Goal: Task Accomplishment & Management: Complete application form

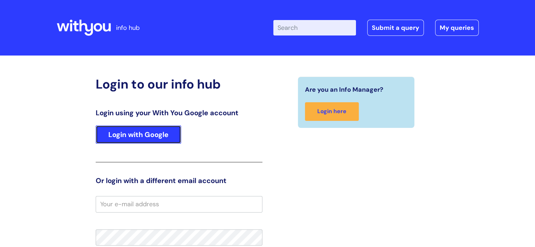
click at [147, 137] on link "Login with Google" at bounding box center [138, 135] width 85 height 18
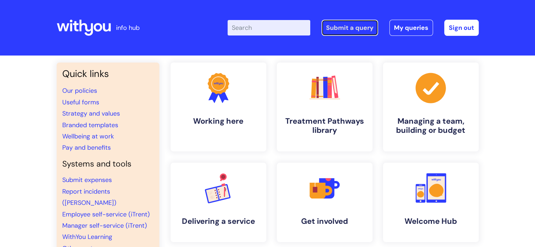
click at [363, 26] on link "Submit a query" at bounding box center [350, 28] width 57 height 16
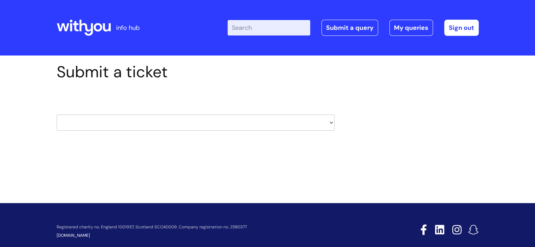
click at [174, 120] on select "HR / People IT and Support Clinical Drug Alerts Finance Accounts Data Support T…" at bounding box center [196, 123] width 278 height 16
select select "it_and_support"
click at [57, 115] on select "HR / People IT and Support Clinical Drug Alerts Finance Accounts Data Support T…" at bounding box center [196, 123] width 278 height 16
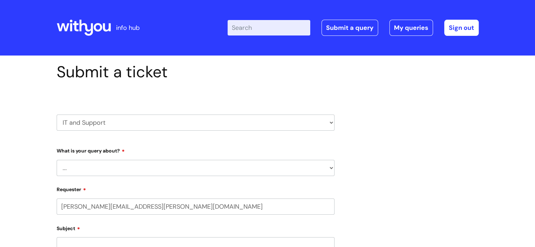
select select "80004157231"
click at [91, 167] on select "... Mobile Phone Reset & MFA Accounts, Starters and Leavers IT Hardware issue I…" at bounding box center [196, 168] width 278 height 16
select select "IT Hardware issue"
click at [57, 160] on select "... Mobile Phone Reset & MFA Accounts, Starters and Leavers IT Hardware issue I…" at bounding box center [196, 168] width 278 height 16
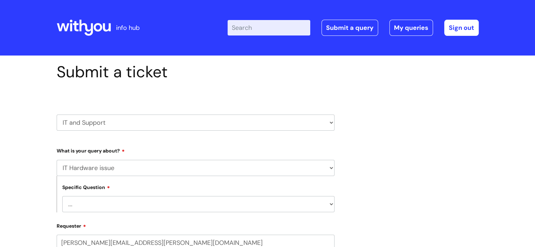
click at [96, 204] on select "... I need a new or replacement ... I’m waiting for new or replacement hardware…" at bounding box center [198, 204] width 272 height 16
select select "Problem with Laptop or Chromebook"
click at [62, 196] on select "... I need a new or replacement ... I’m waiting for new or replacement hardware…" at bounding box center [198, 204] width 272 height 16
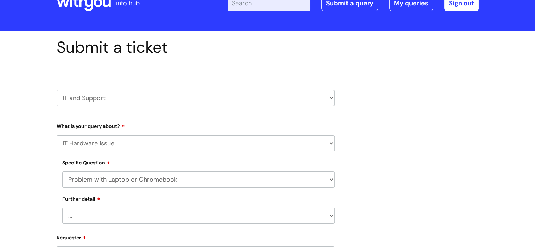
scroll to position [35, 0]
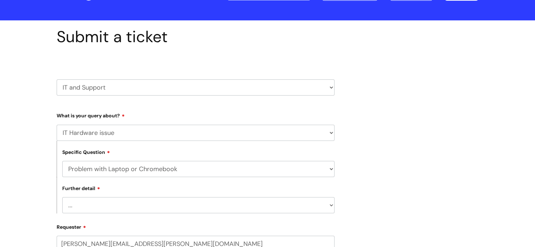
click at [106, 201] on select "... I’ve no sound / microphone I’ve got no internet or wifi I’ve got no camera …" at bounding box center [198, 205] width 272 height 16
select select "I’ve got no internet or wifi"
click at [62, 198] on select "... I’ve no sound / microphone I’ve got no internet or wifi I’ve got no camera …" at bounding box center [198, 205] width 272 height 16
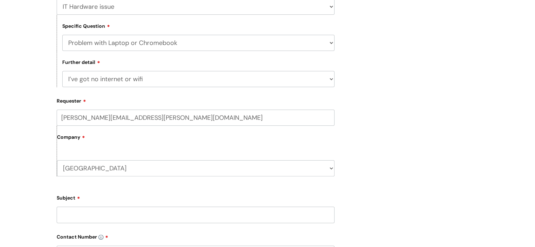
scroll to position [176, 0]
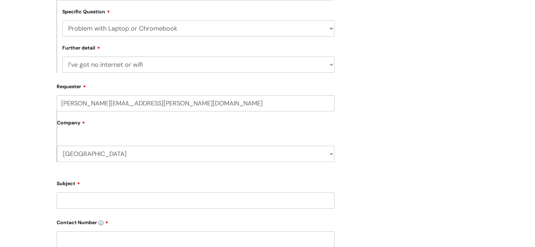
drag, startPoint x: 100, startPoint y: 105, endPoint x: 31, endPoint y: 100, distance: 69.2
click at [31, 100] on div "Submit a ticket HR / People IT and Support Clinical Drug Alerts Finance Account…" at bounding box center [267, 156] width 535 height 553
type input "jill.foulds@wearewithyou.org.uk"
click at [92, 201] on input "Subject" at bounding box center [196, 200] width 278 height 16
type input "Wifi dropping"
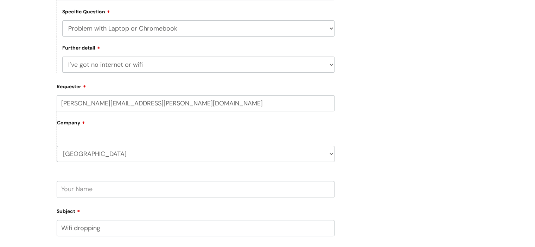
click at [90, 194] on input "text" at bounding box center [196, 189] width 278 height 16
type input "Jill"
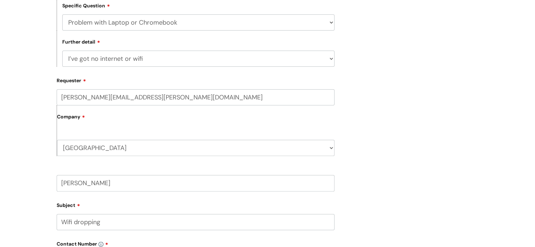
scroll to position [319, 0]
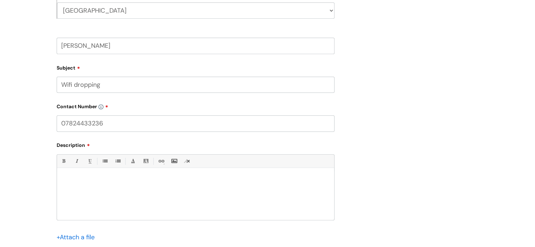
type input "07824433236"
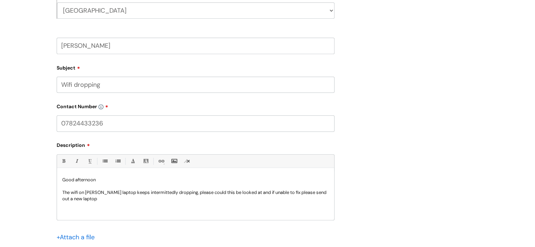
click at [132, 191] on p "The wifi on Jills laptop keeps intermittedly dropping, please could this be loo…" at bounding box center [195, 196] width 267 height 13
click at [75, 192] on p "The wifi on Jills laptop keeps intermittently dropping, please could this be lo…" at bounding box center [195, 196] width 267 height 13
click at [91, 192] on p "The wifi on Jills laptop keeps intermittently dropping, please could this be lo…" at bounding box center [195, 196] width 267 height 13
click at [120, 200] on p "The wifi on Jill's laptop keeps intermittently dropping, please could this be l…" at bounding box center [195, 196] width 267 height 13
click at [72, 193] on p "The wifi on Jill's laptop keeps intermittently dropping, please could this be l…" at bounding box center [195, 196] width 267 height 13
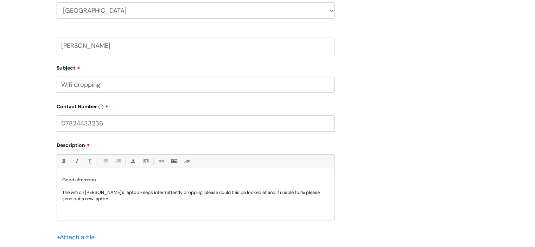
click at [73, 193] on p "The wifi on Jill's laptop keeps intermittently dropping, please could this be l…" at bounding box center [195, 196] width 267 height 13
click at [77, 201] on p "The wifi on Jill's laptop keeps intermittently dropping, please could this be l…" at bounding box center [195, 196] width 267 height 13
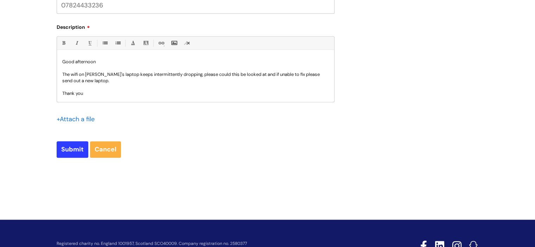
scroll to position [425, 0]
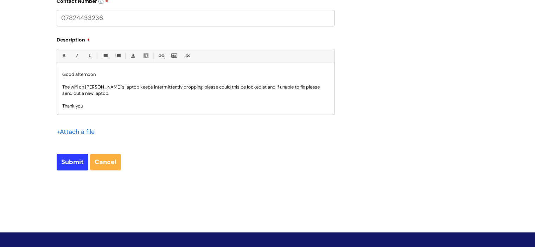
click at [82, 94] on p "The wifi on Jill's laptop keeps intermittently dropping, please could this be l…" at bounding box center [195, 90] width 267 height 13
click at [62, 170] on input "Submit" at bounding box center [73, 162] width 32 height 16
type input "Please Wait..."
